Goal: Task Accomplishment & Management: Use online tool/utility

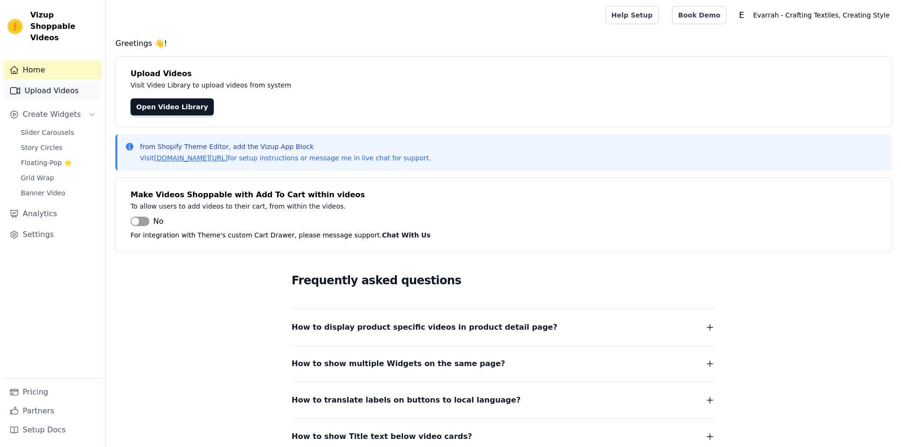
click at [53, 82] on link "Upload Videos" at bounding box center [53, 90] width 98 height 19
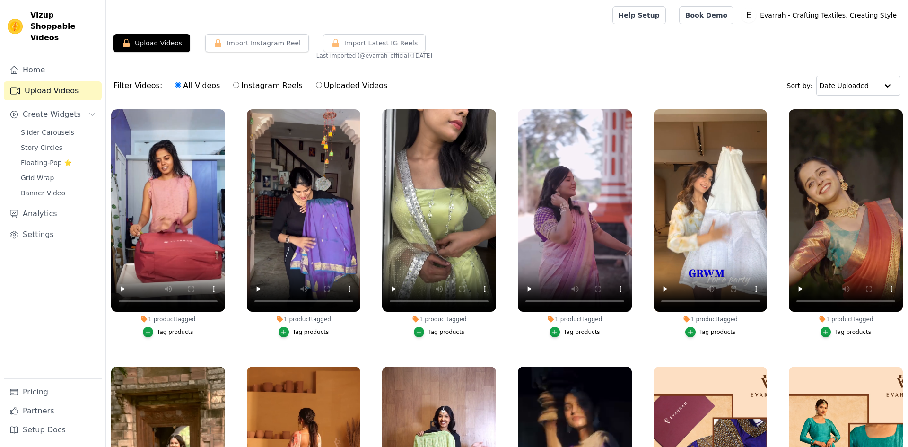
click at [164, 45] on button "Upload Videos" at bounding box center [151, 43] width 77 height 18
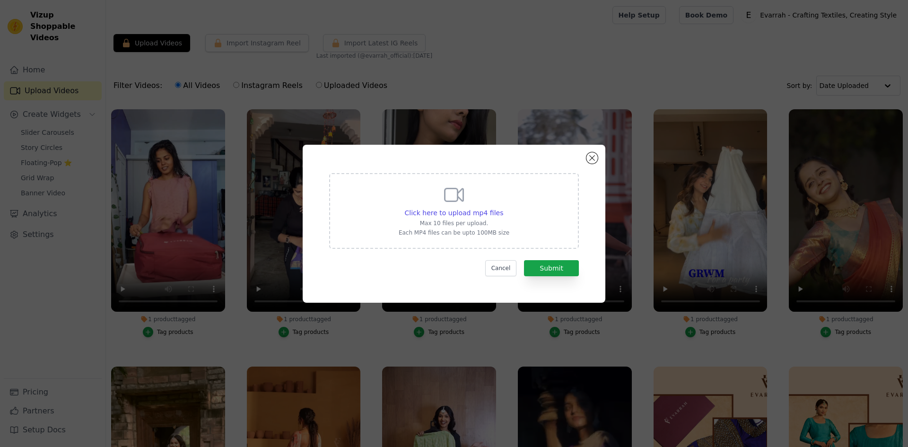
click at [480, 205] on div "Click here to upload mp4 files Max 10 files per upload. Each MP4 files can be u…" at bounding box center [454, 209] width 111 height 53
click at [503, 208] on input "Click here to upload mp4 files Max 10 files per upload. Each MP4 files can be u…" at bounding box center [503, 208] width 0 height 0
type input "C:\fakepath\Wearing this beautiful set from @evarrah_official 💕.mp4"
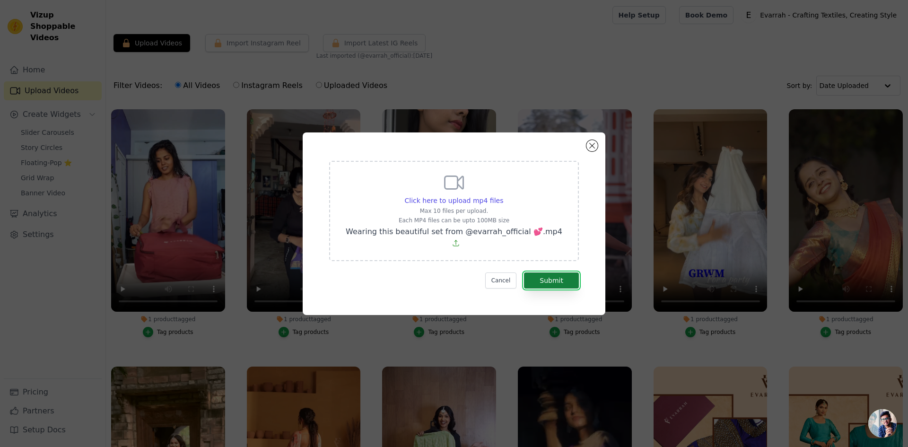
click at [555, 272] on button "Submit" at bounding box center [551, 280] width 55 height 16
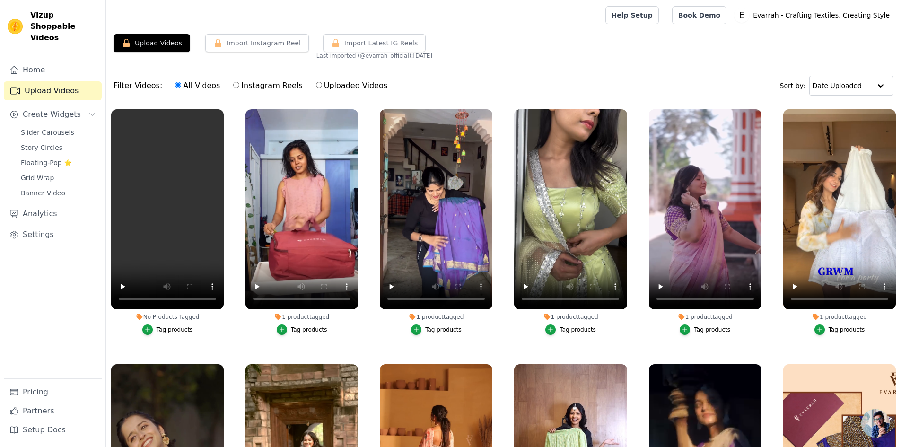
click at [164, 326] on div "Tag products" at bounding box center [175, 330] width 36 height 8
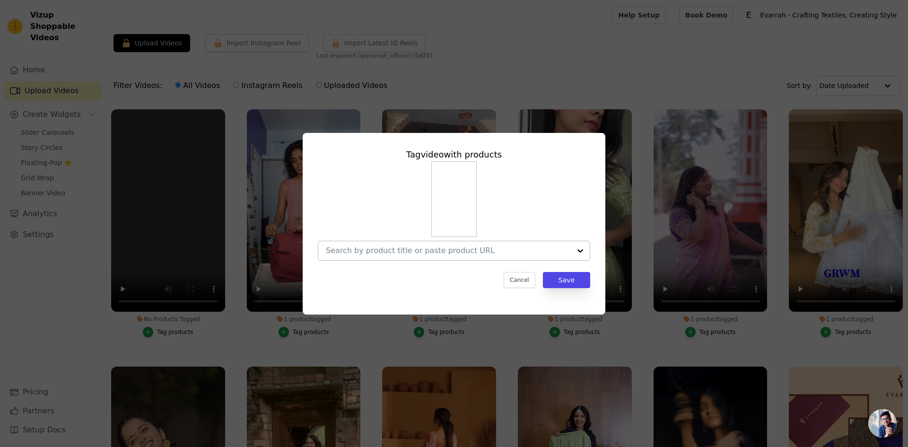
click at [414, 255] on div at bounding box center [448, 250] width 245 height 19
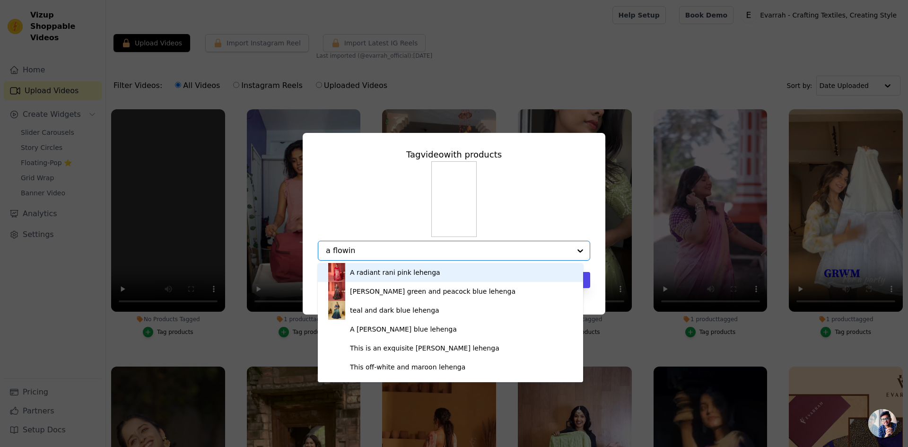
type input "a flowing"
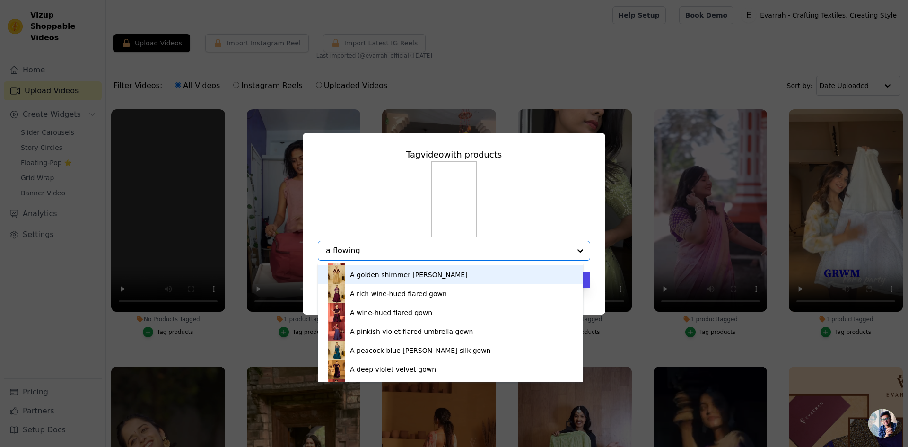
scroll to position [165, 0]
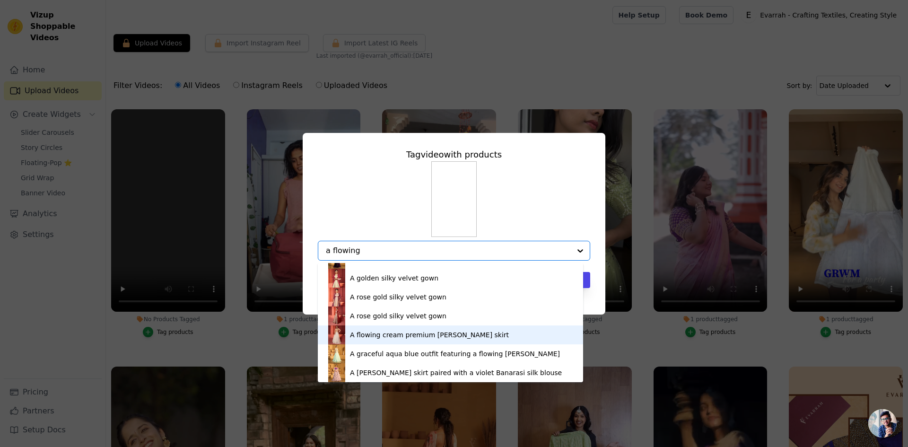
click at [405, 338] on div "A flowing cream premium [PERSON_NAME] skirt" at bounding box center [429, 334] width 159 height 9
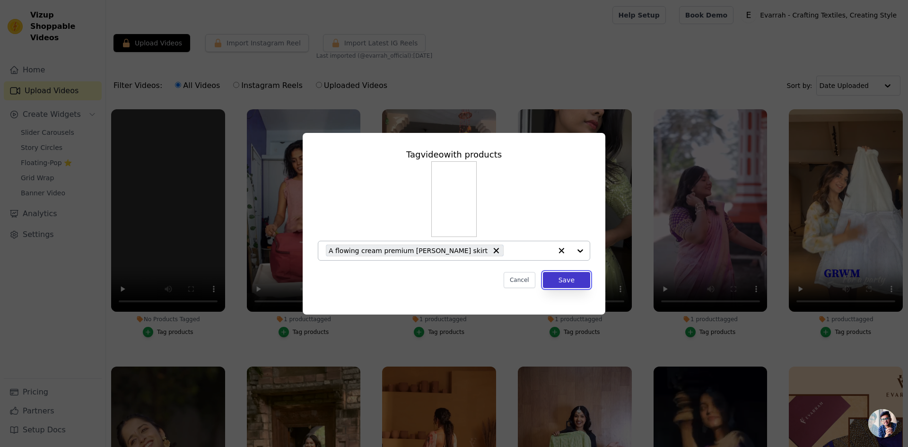
click at [567, 277] on button "Save" at bounding box center [566, 280] width 47 height 16
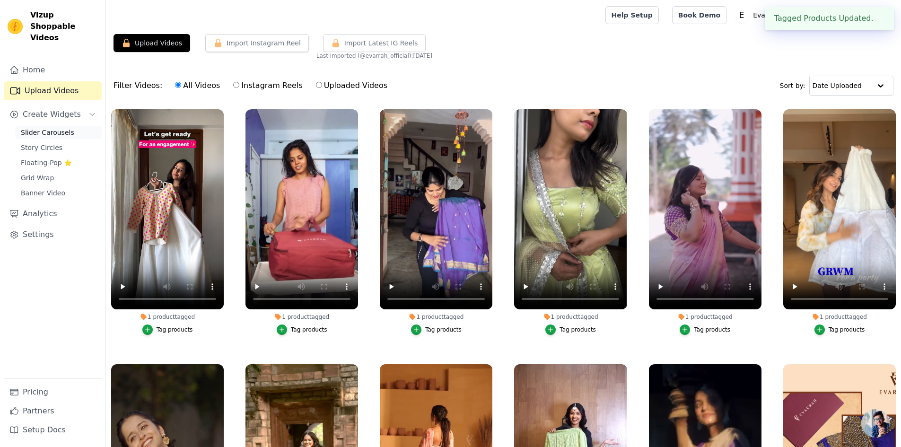
click at [50, 128] on span "Slider Carousels" at bounding box center [47, 132] width 53 height 9
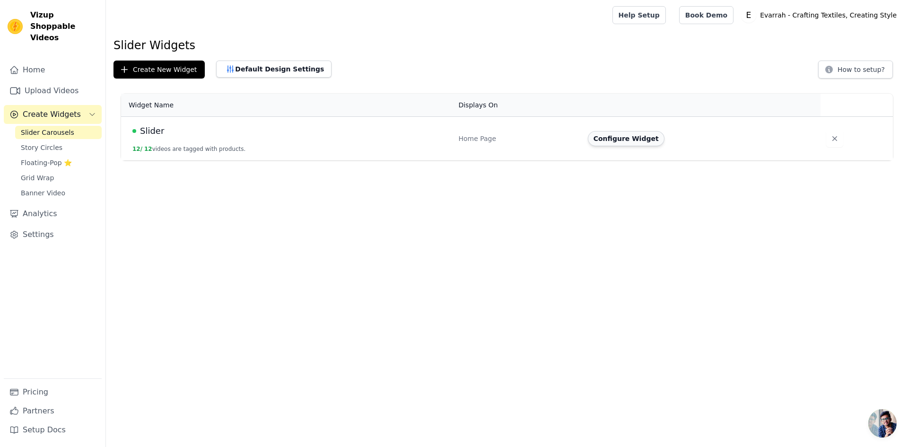
click at [621, 139] on button "Configure Widget" at bounding box center [626, 138] width 77 height 15
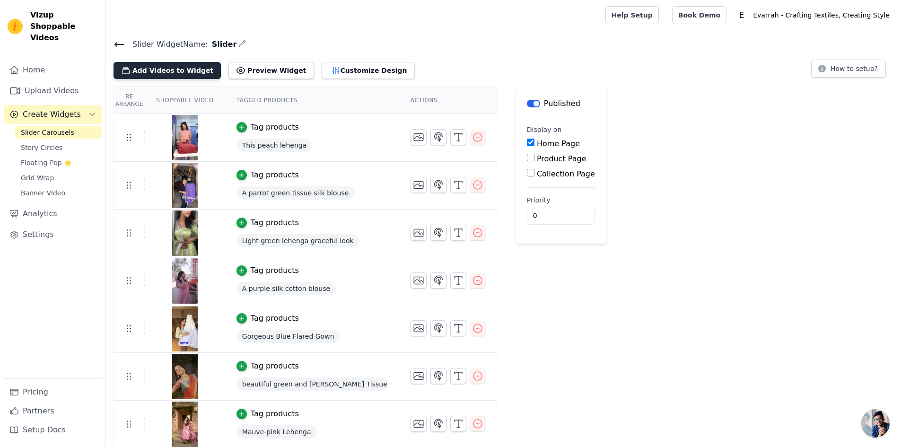
click at [165, 71] on button "Add Videos to Widget" at bounding box center [166, 70] width 107 height 17
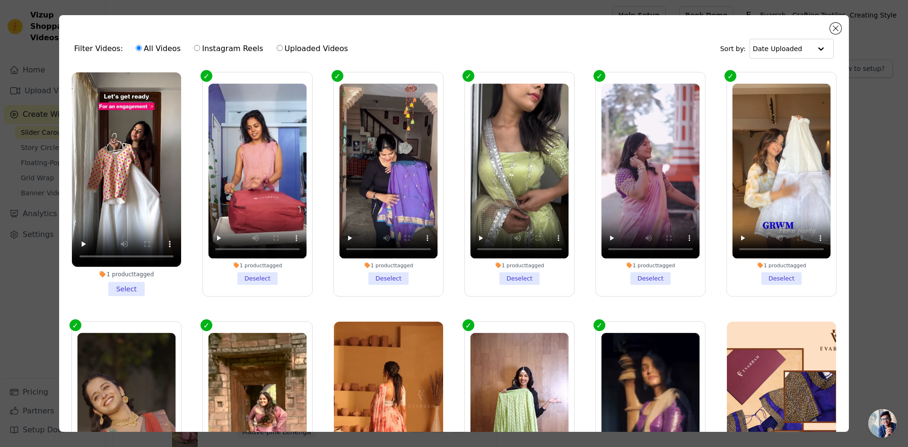
drag, startPoint x: 122, startPoint y: 287, endPoint x: 131, endPoint y: 286, distance: 9.5
click at [122, 287] on li "1 product tagged Select" at bounding box center [126, 184] width 109 height 224
click at [0, 0] on input "1 product tagged Select" at bounding box center [0, 0] width 0 height 0
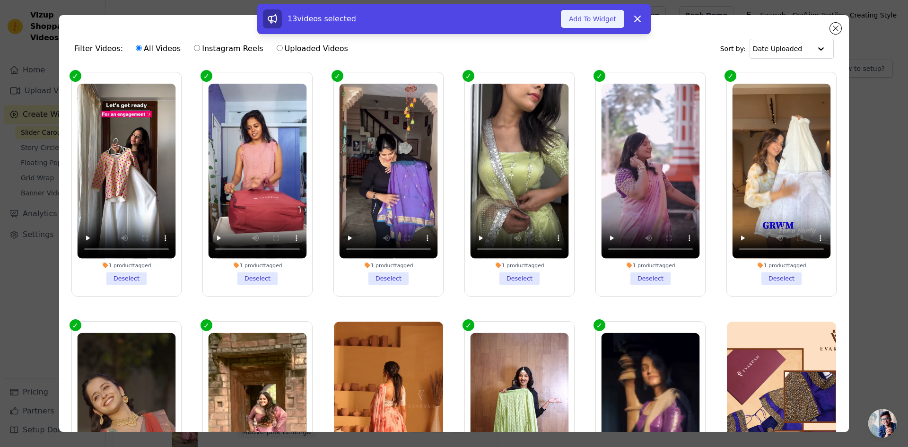
click at [601, 22] on button "Add To Widget" at bounding box center [592, 19] width 63 height 18
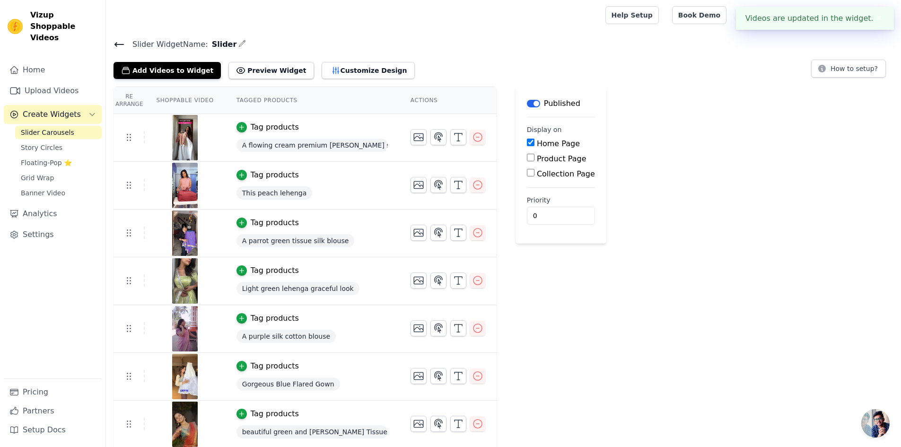
click at [110, 39] on div "Slider Widget Name: Slider Add Videos to Widget Preview Widget Customize Design…" at bounding box center [503, 58] width 795 height 41
click at [114, 42] on icon at bounding box center [118, 44] width 11 height 11
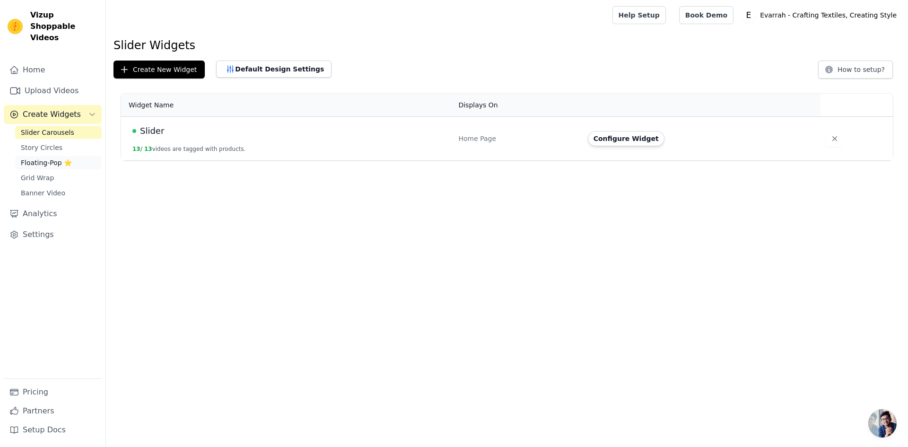
click at [54, 158] on span "Floating-Pop ⭐" at bounding box center [46, 162] width 51 height 9
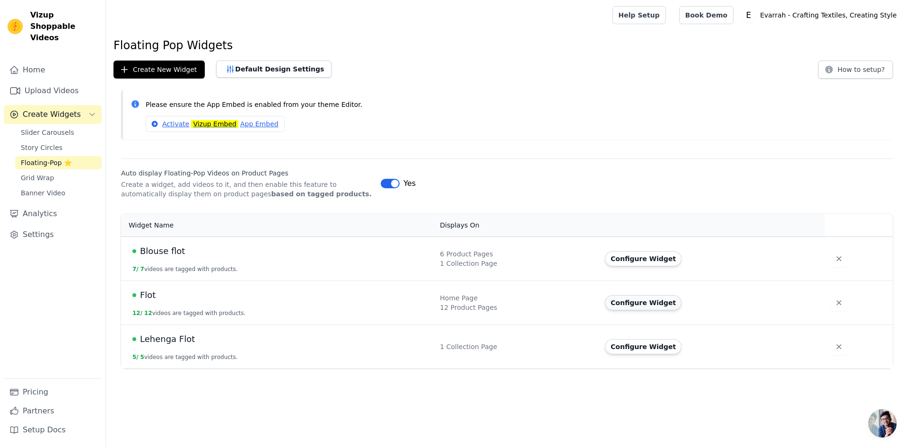
click at [635, 305] on button "Configure Widget" at bounding box center [643, 302] width 77 height 15
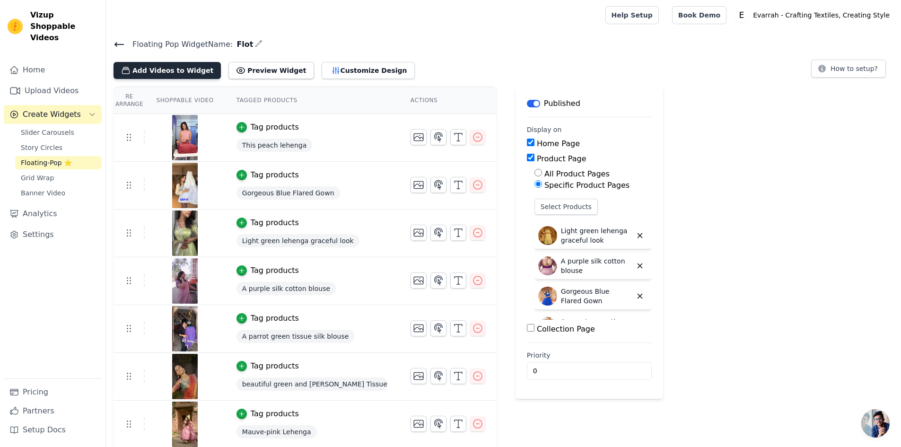
click at [172, 72] on button "Add Videos to Widget" at bounding box center [166, 70] width 107 height 17
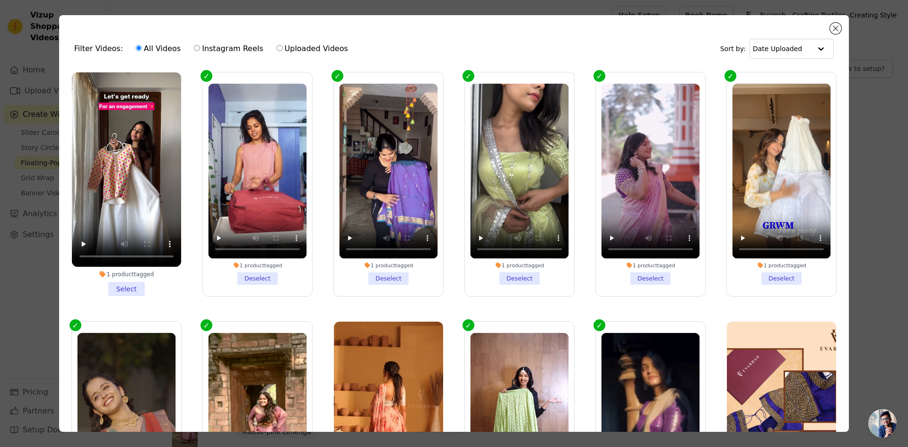
drag, startPoint x: 115, startPoint y: 279, endPoint x: 138, endPoint y: 285, distance: 23.1
click at [116, 280] on li "1 product tagged Select" at bounding box center [126, 184] width 109 height 224
click at [0, 0] on input "1 product tagged Select" at bounding box center [0, 0] width 0 height 0
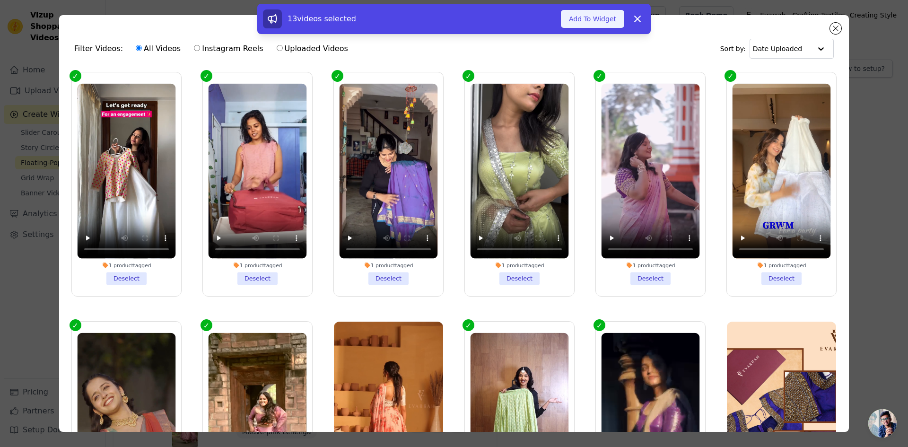
click at [597, 27] on button "Add To Widget" at bounding box center [592, 19] width 63 height 18
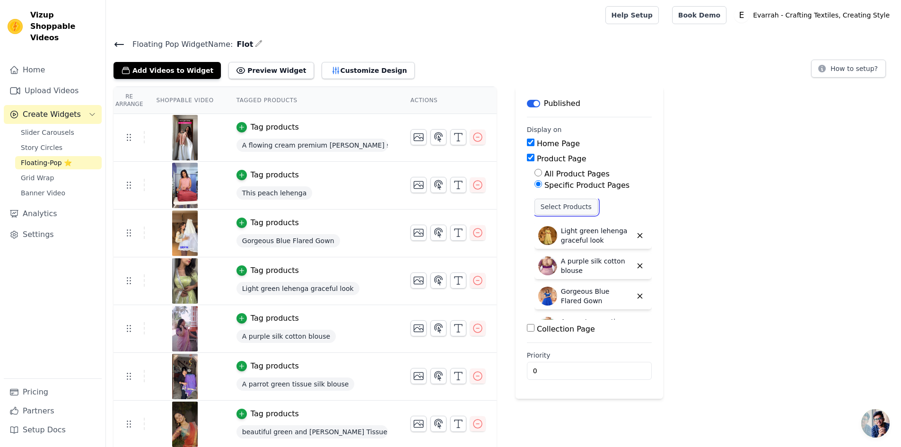
click at [570, 207] on button "Select Products" at bounding box center [565, 207] width 63 height 16
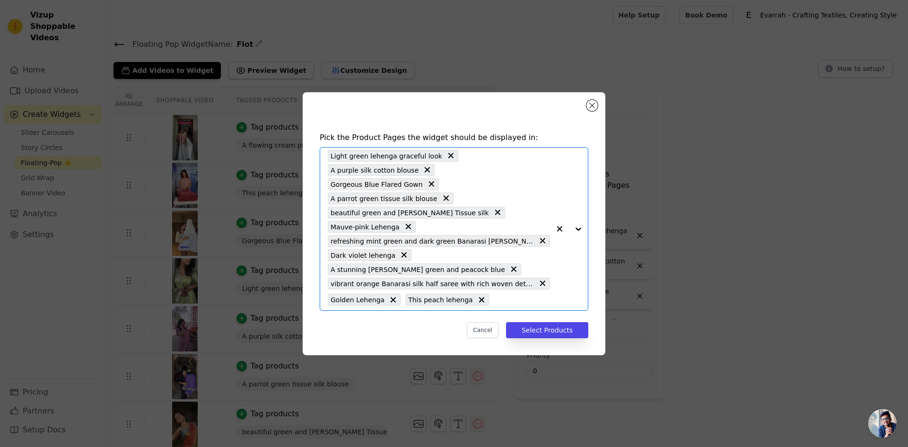
click at [494, 294] on input "text" at bounding box center [522, 299] width 56 height 11
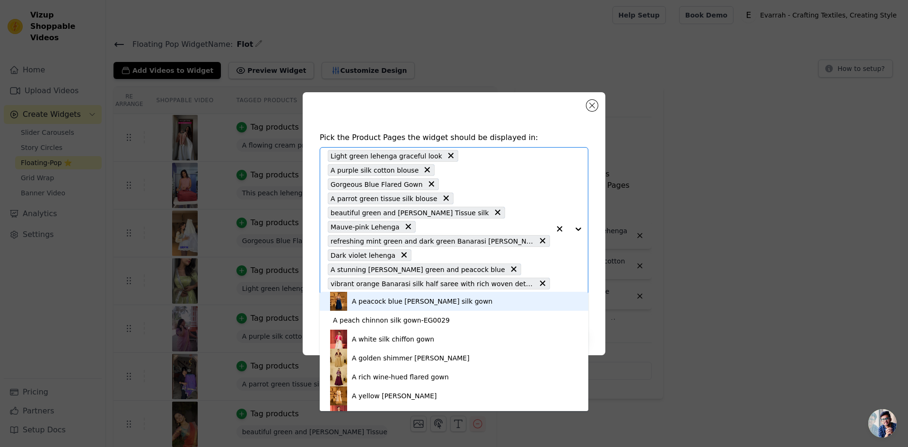
type input "a flowing"
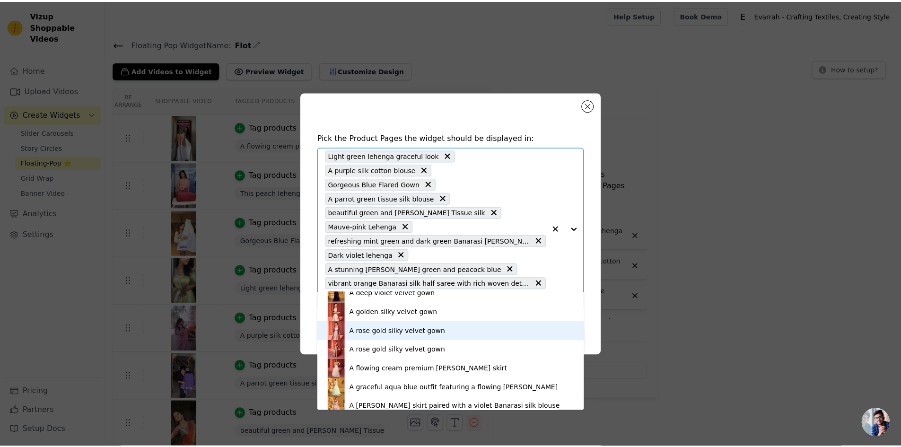
scroll to position [167, 0]
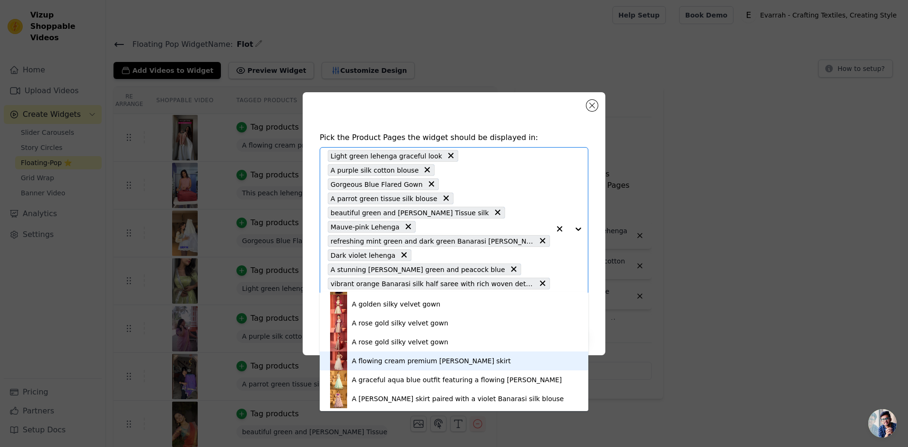
click at [415, 359] on div "A flowing cream premium [PERSON_NAME] skirt" at bounding box center [431, 360] width 159 height 9
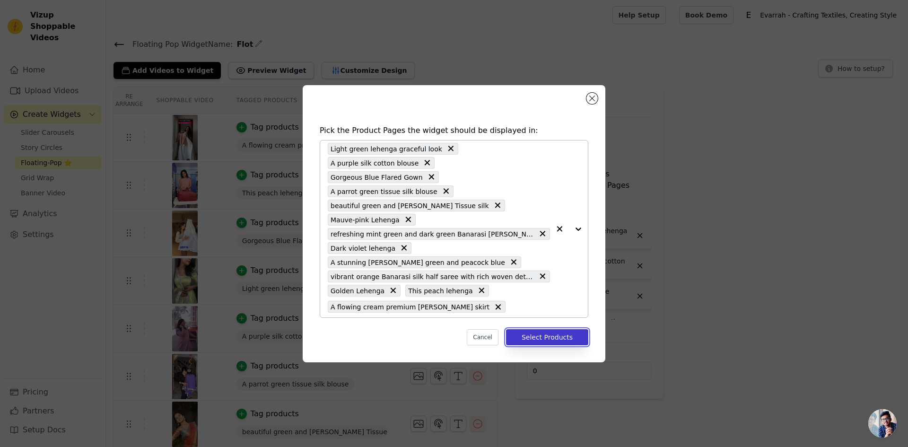
click at [555, 329] on button "Select Products" at bounding box center [547, 337] width 82 height 16
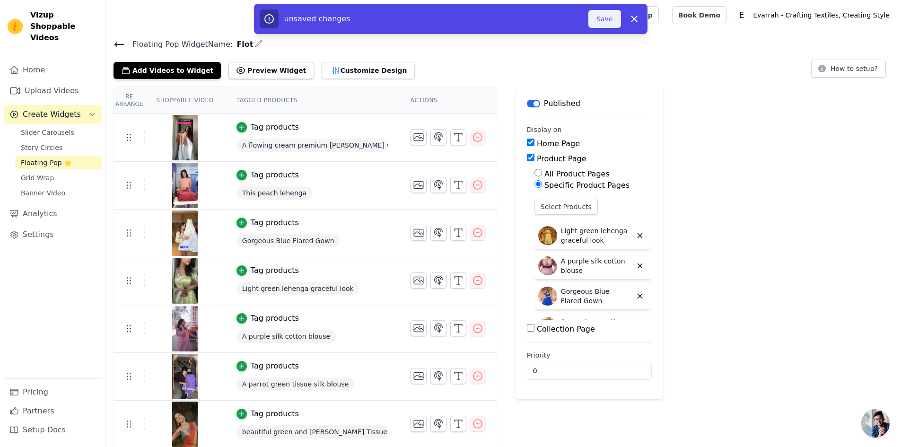
click at [597, 17] on button "Save" at bounding box center [604, 19] width 32 height 18
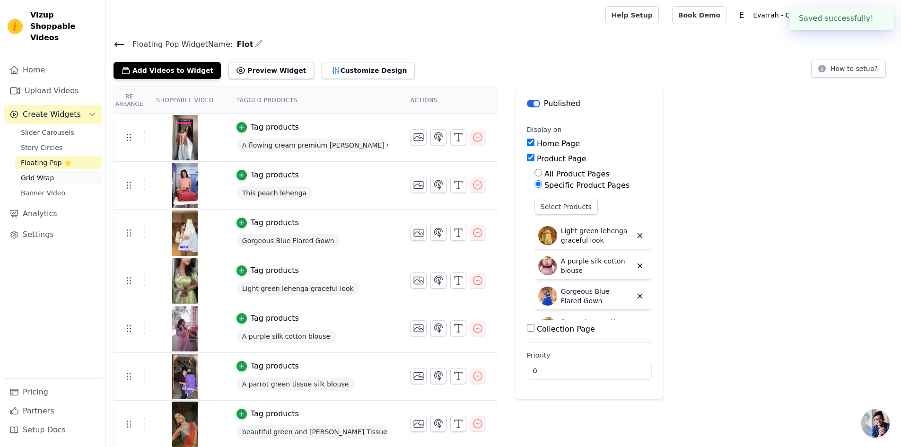
click at [48, 173] on span "Grid Wrap" at bounding box center [37, 177] width 33 height 9
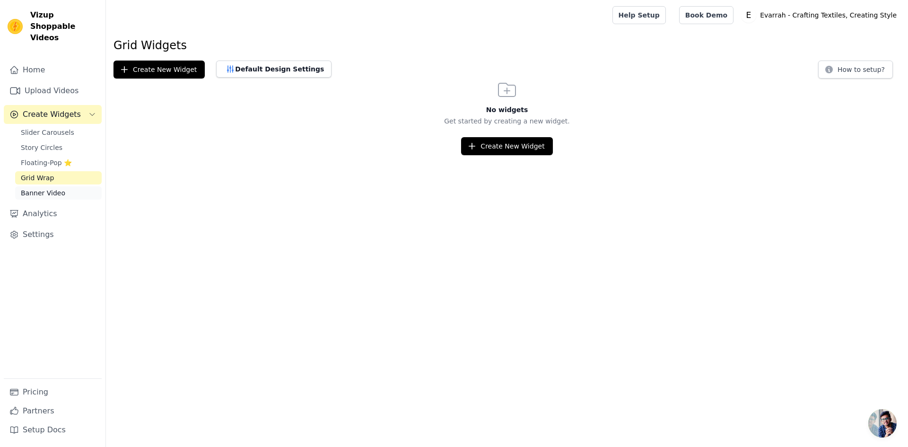
click at [50, 188] on span "Banner Video" at bounding box center [43, 192] width 44 height 9
click at [42, 208] on link "Analytics" at bounding box center [53, 213] width 98 height 19
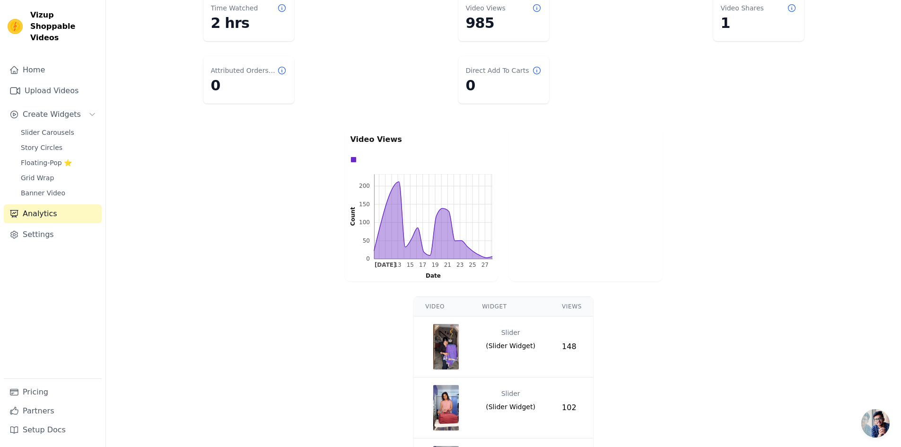
scroll to position [105, 0]
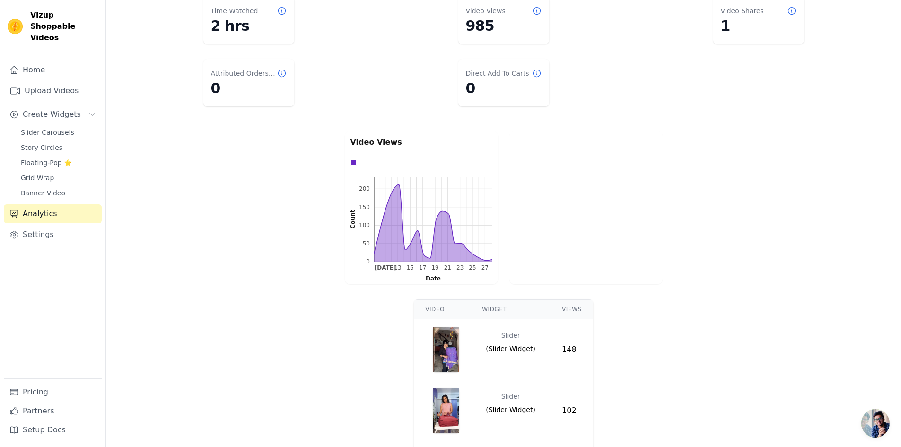
click at [443, 348] on img "button" at bounding box center [446, 349] width 26 height 45
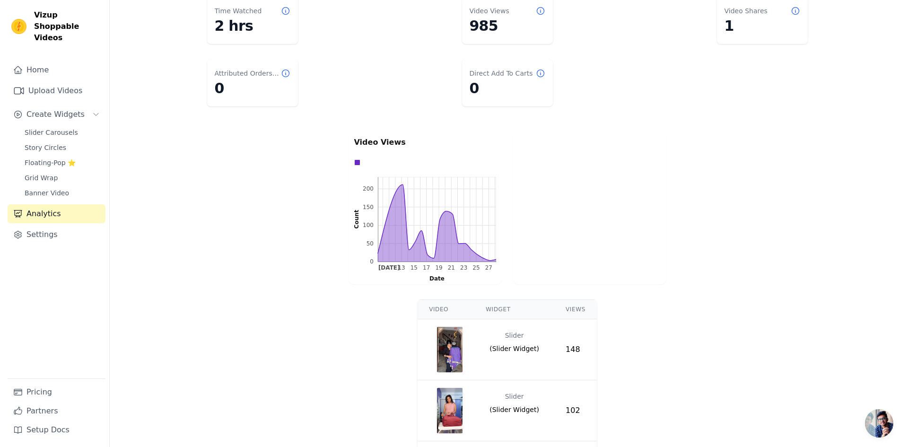
scroll to position [0, 0]
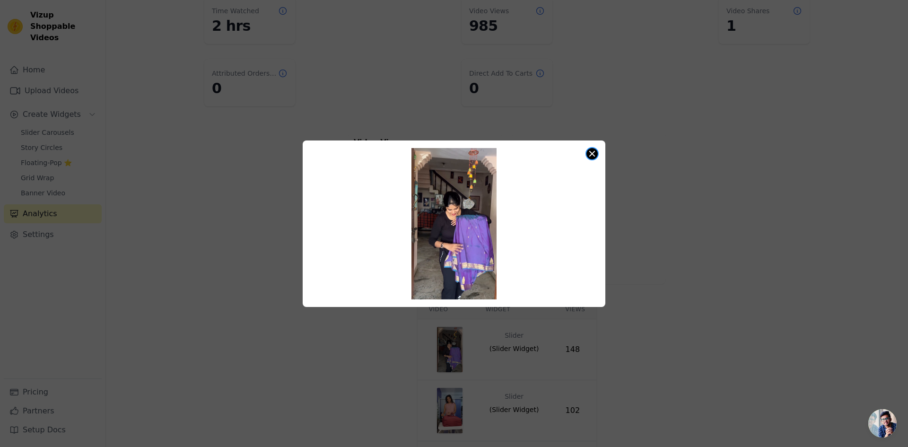
click at [587, 153] on button "Close modal" at bounding box center [591, 153] width 11 height 11
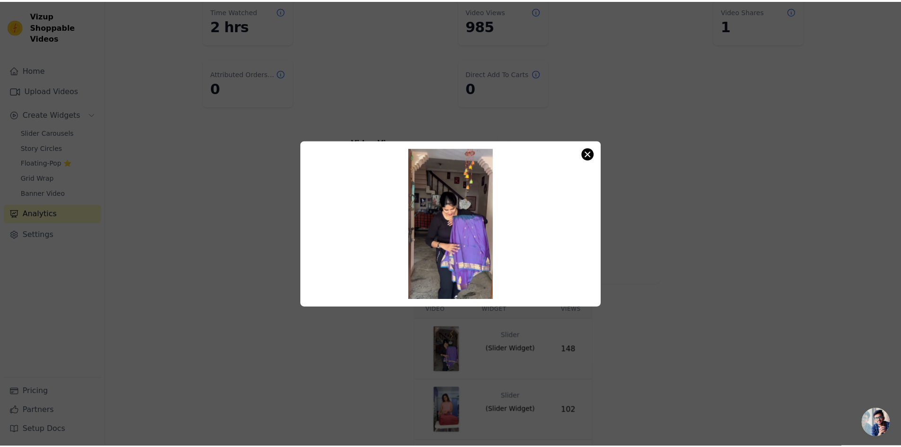
scroll to position [105, 0]
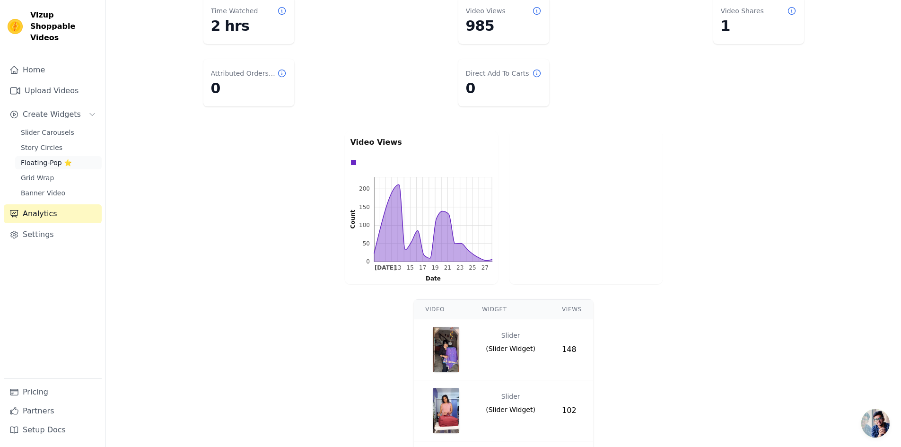
click at [41, 158] on span "Floating-Pop ⭐" at bounding box center [46, 162] width 51 height 9
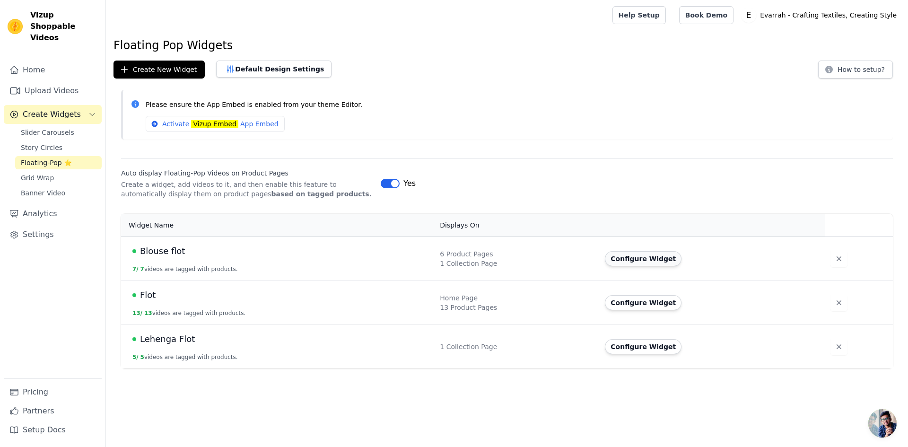
click at [634, 259] on button "Configure Widget" at bounding box center [643, 258] width 77 height 15
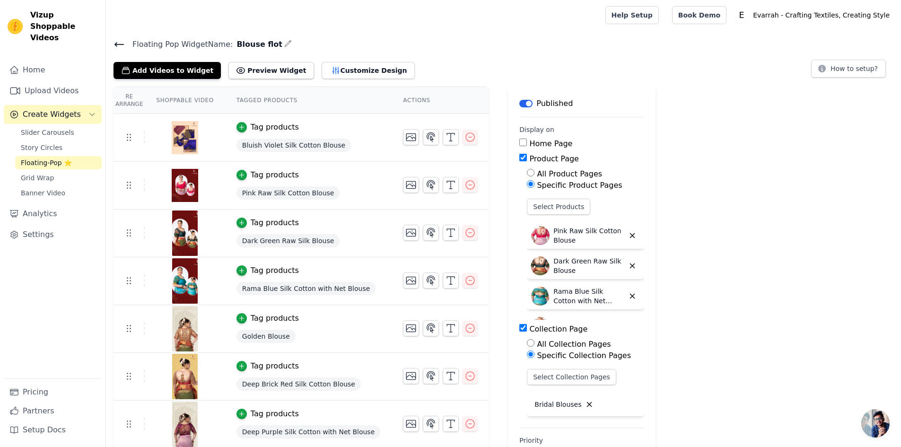
click at [119, 47] on icon at bounding box center [118, 44] width 11 height 11
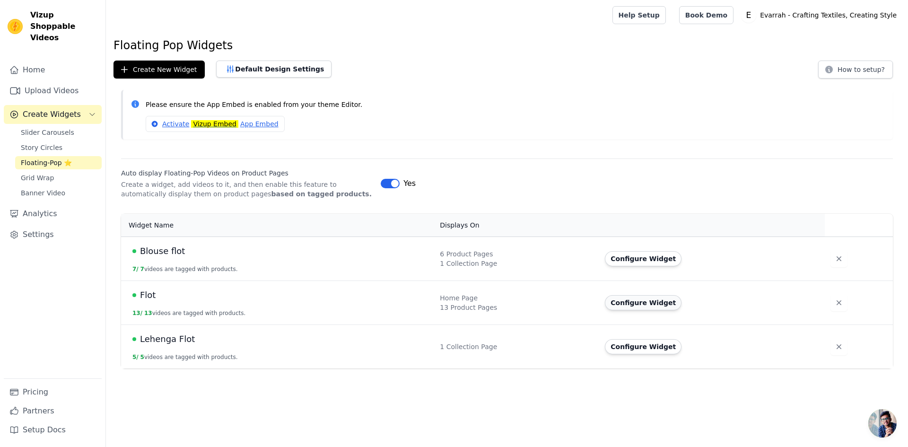
click at [628, 299] on button "Configure Widget" at bounding box center [643, 302] width 77 height 15
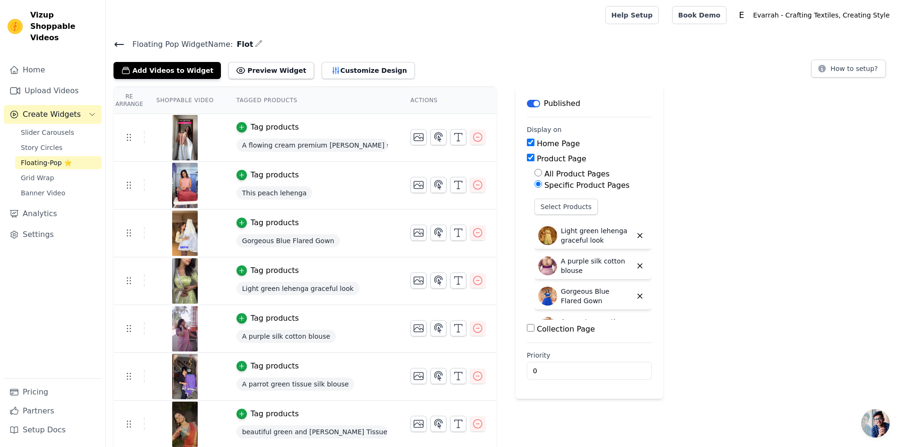
click at [117, 45] on icon at bounding box center [118, 44] width 11 height 11
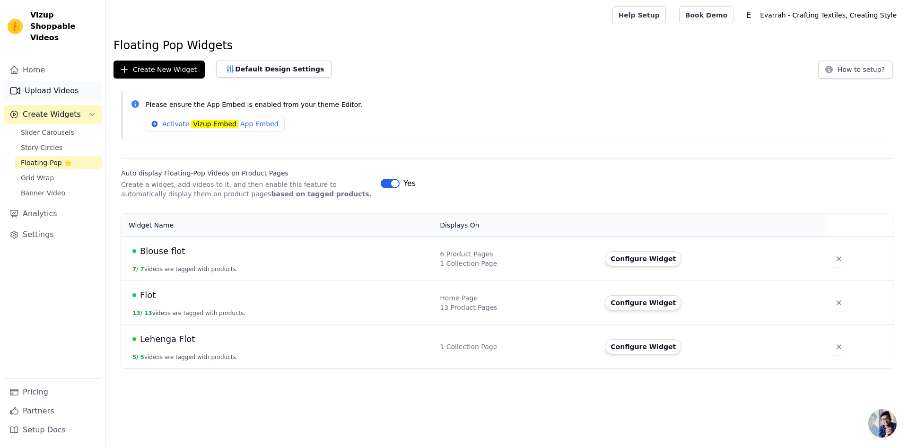
click at [69, 87] on link "Upload Videos" at bounding box center [53, 90] width 98 height 19
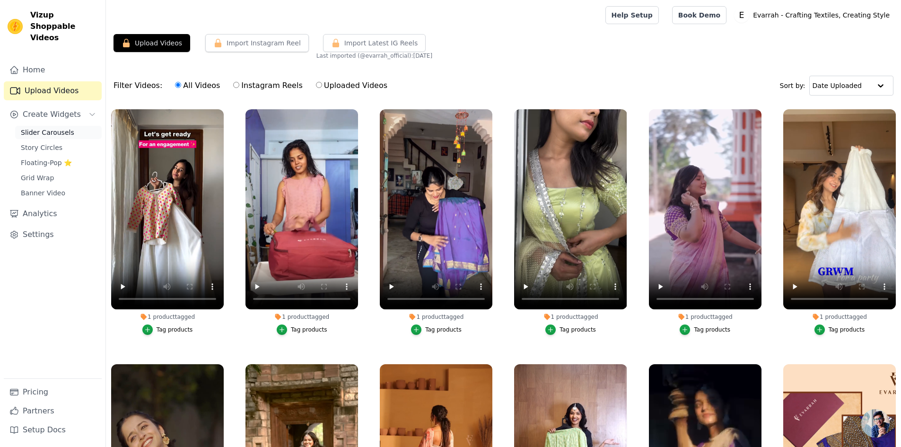
click at [58, 128] on span "Slider Carousels" at bounding box center [47, 132] width 53 height 9
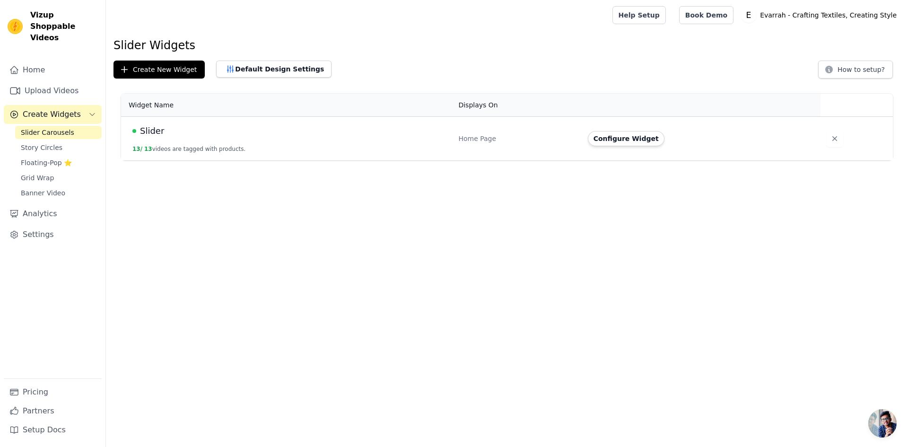
drag, startPoint x: 608, startPoint y: 142, endPoint x: 604, endPoint y: 136, distance: 6.8
click at [608, 139] on button "Configure Widget" at bounding box center [626, 138] width 77 height 15
